Goal: Task Accomplishment & Management: Manage account settings

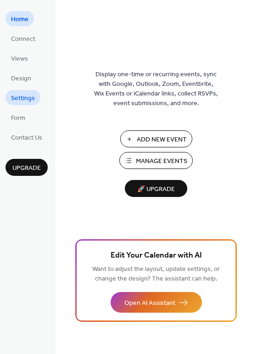
click at [28, 94] on span "Settings" at bounding box center [23, 99] width 24 height 10
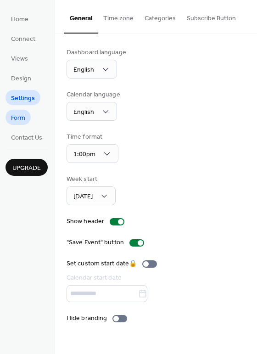
click at [22, 121] on span "Form" at bounding box center [18, 118] width 14 height 10
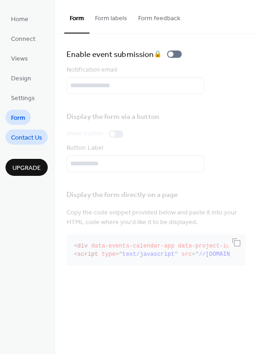
click at [28, 136] on span "Contact Us" at bounding box center [26, 138] width 31 height 10
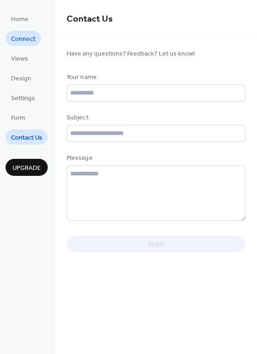
click at [29, 39] on span "Connect" at bounding box center [23, 39] width 24 height 10
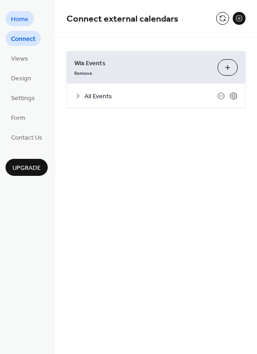
click at [24, 21] on span "Home" at bounding box center [19, 20] width 17 height 10
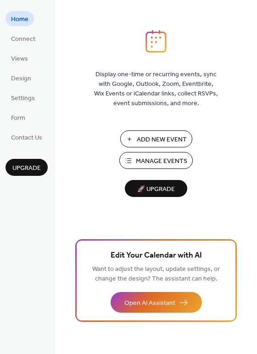
click at [141, 163] on span "Manage Events" at bounding box center [161, 162] width 51 height 10
click at [33, 98] on span "Settings" at bounding box center [23, 99] width 24 height 10
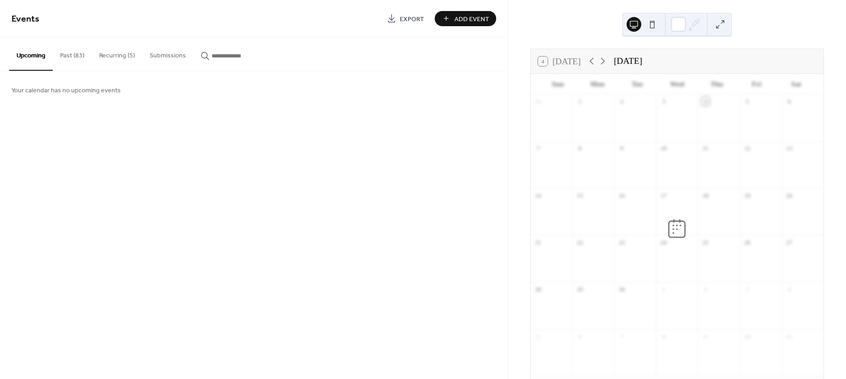
click at [114, 56] on button "Recurring (5)" at bounding box center [117, 53] width 51 height 33
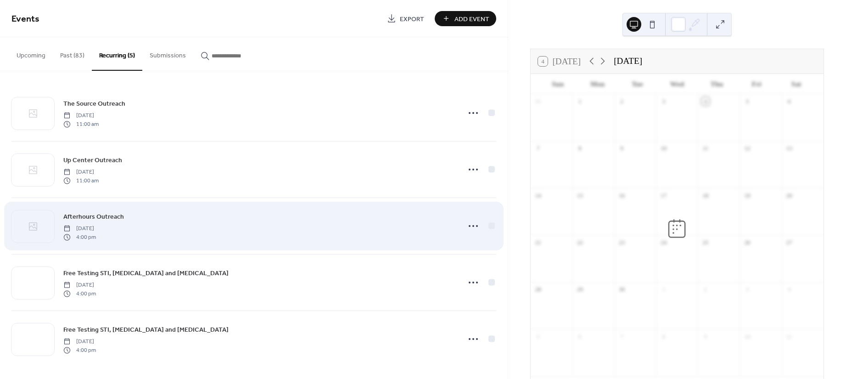
scroll to position [1, 0]
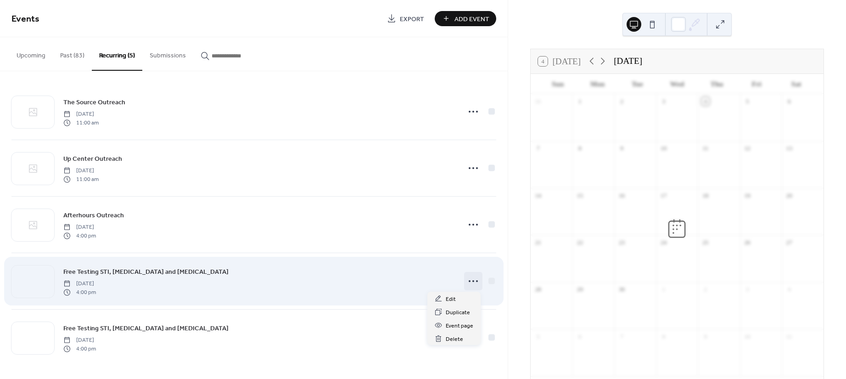
click at [468, 284] on icon at bounding box center [473, 281] width 15 height 15
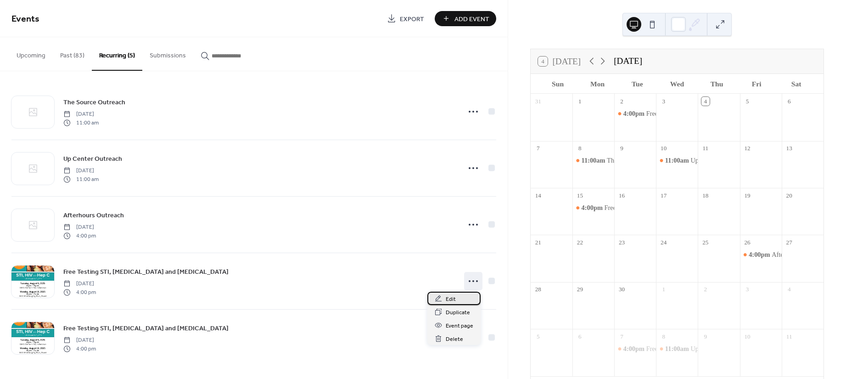
click at [454, 299] on span "Edit" at bounding box center [451, 299] width 10 height 10
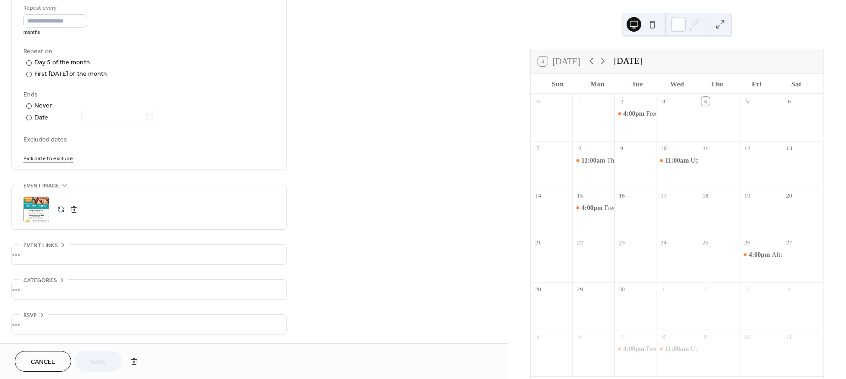
scroll to position [442, 0]
click at [40, 211] on div ";" at bounding box center [36, 209] width 26 height 26
click at [109, 361] on button "Save" at bounding box center [98, 361] width 47 height 21
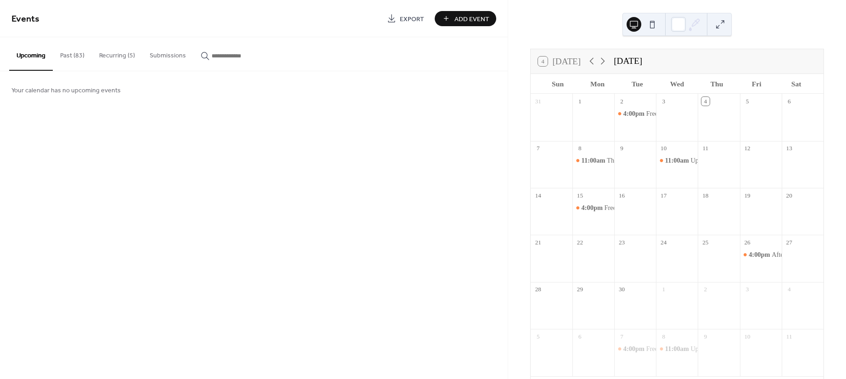
click at [117, 59] on button "Recurring (5)" at bounding box center [117, 53] width 51 height 33
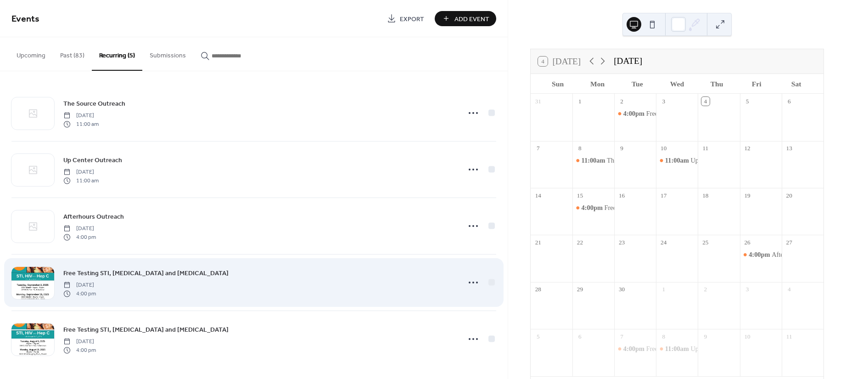
scroll to position [1, 0]
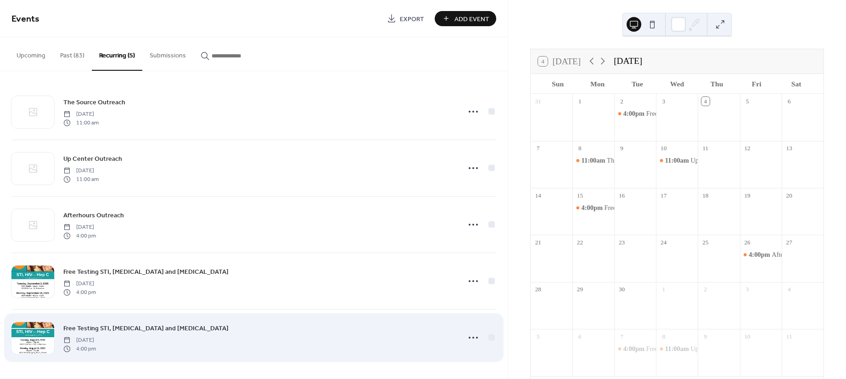
click at [132, 330] on span "Free Testing STI, HIV and HEP C" at bounding box center [145, 329] width 165 height 10
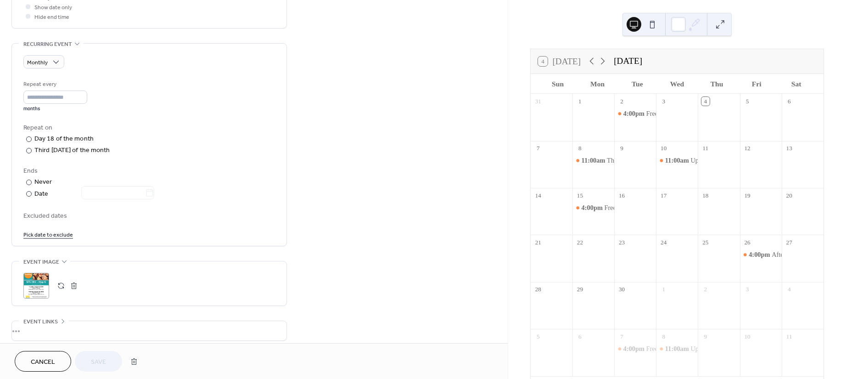
scroll to position [428, 0]
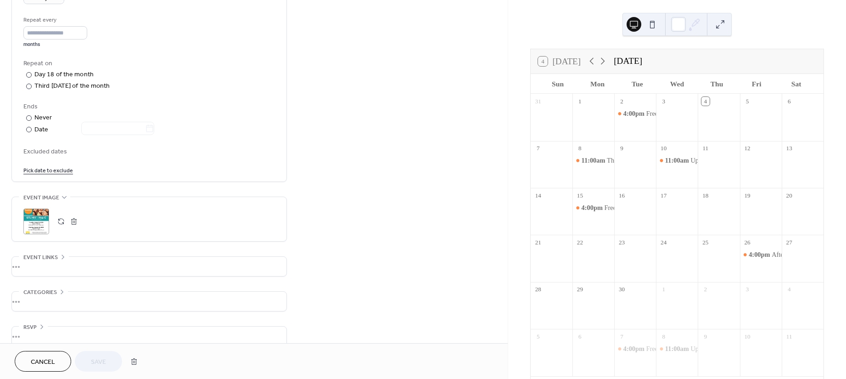
click at [40, 216] on div ";" at bounding box center [36, 221] width 26 height 26
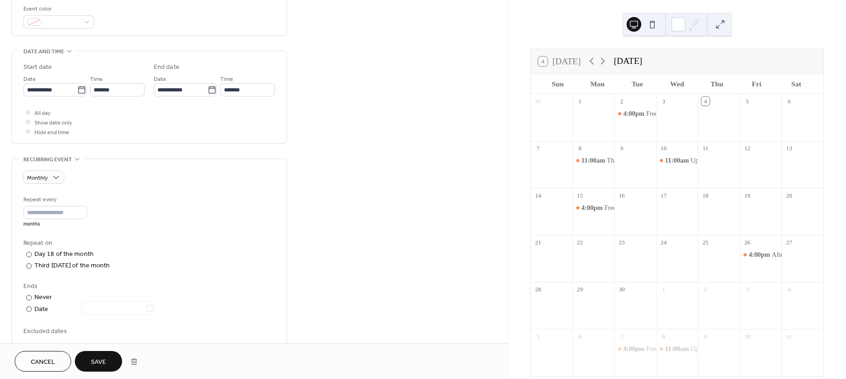
scroll to position [442, 0]
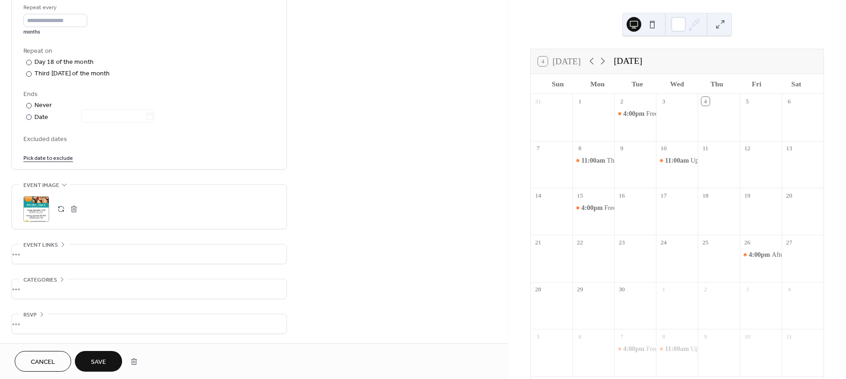
click at [107, 357] on button "Save" at bounding box center [98, 361] width 47 height 21
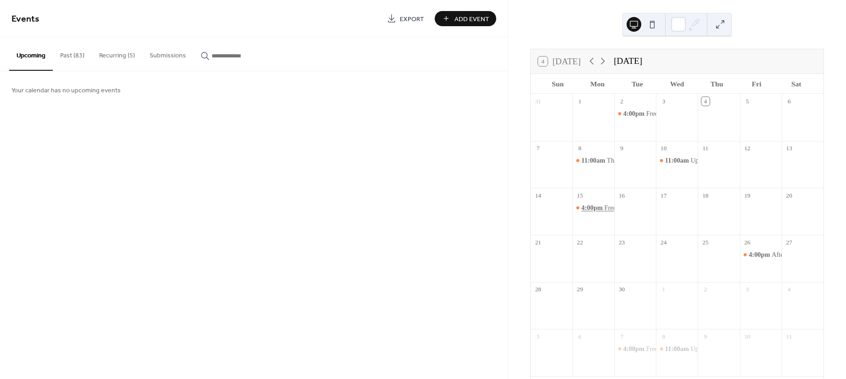
click at [589, 206] on span "4:00pm" at bounding box center [593, 207] width 23 height 9
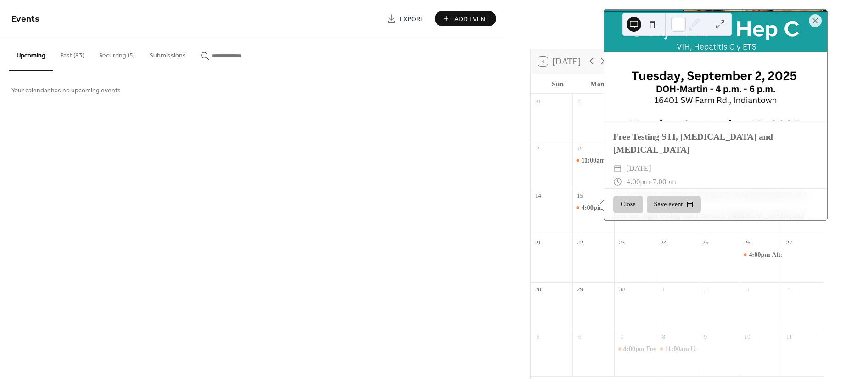
click at [421, 201] on div "Events Export Add Event Upcoming Past (83) Recurring (5) Submissions Your calen…" at bounding box center [254, 189] width 508 height 379
